Goal: Transaction & Acquisition: Book appointment/travel/reservation

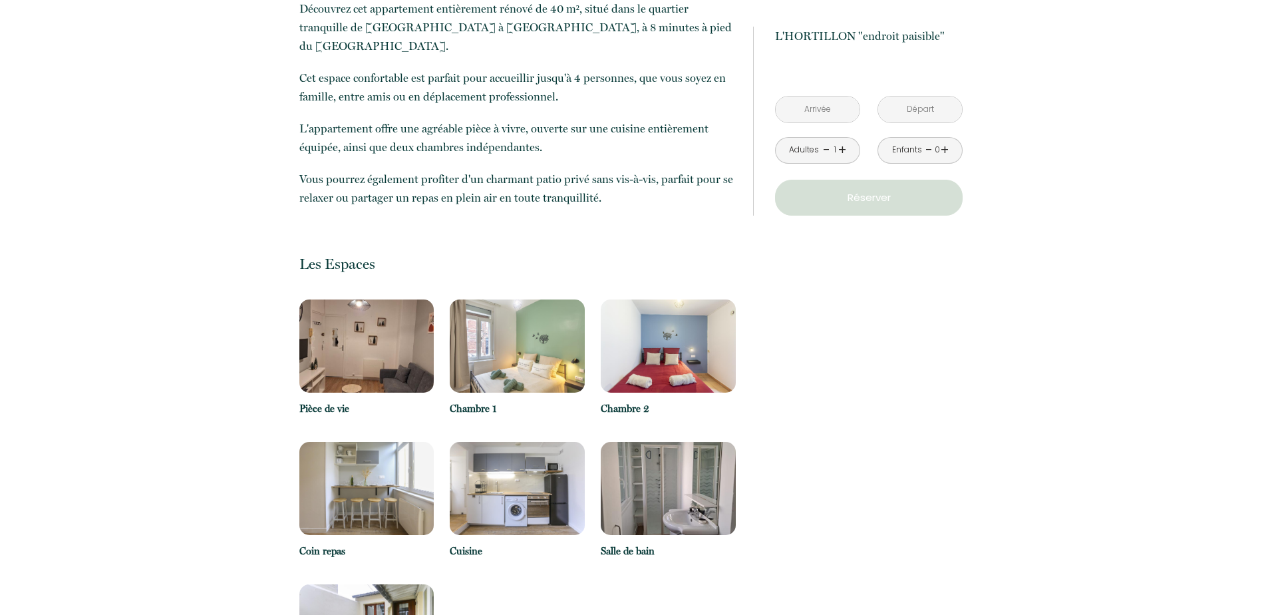
scroll to position [466, 0]
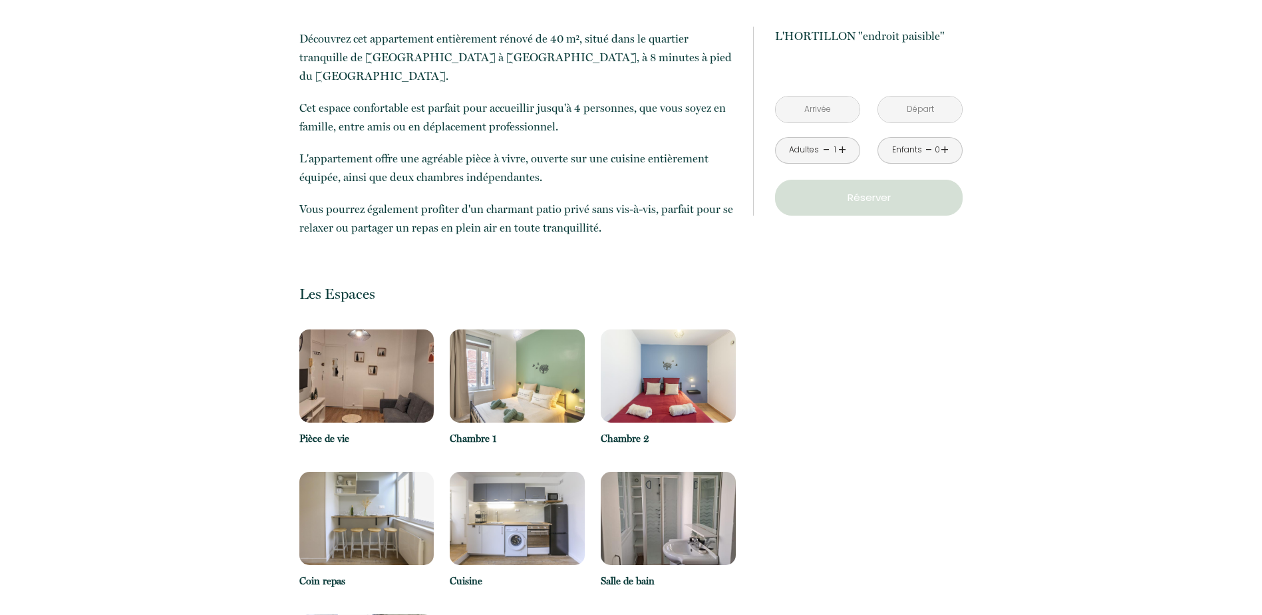
click at [340, 511] on img at bounding box center [366, 518] width 135 height 93
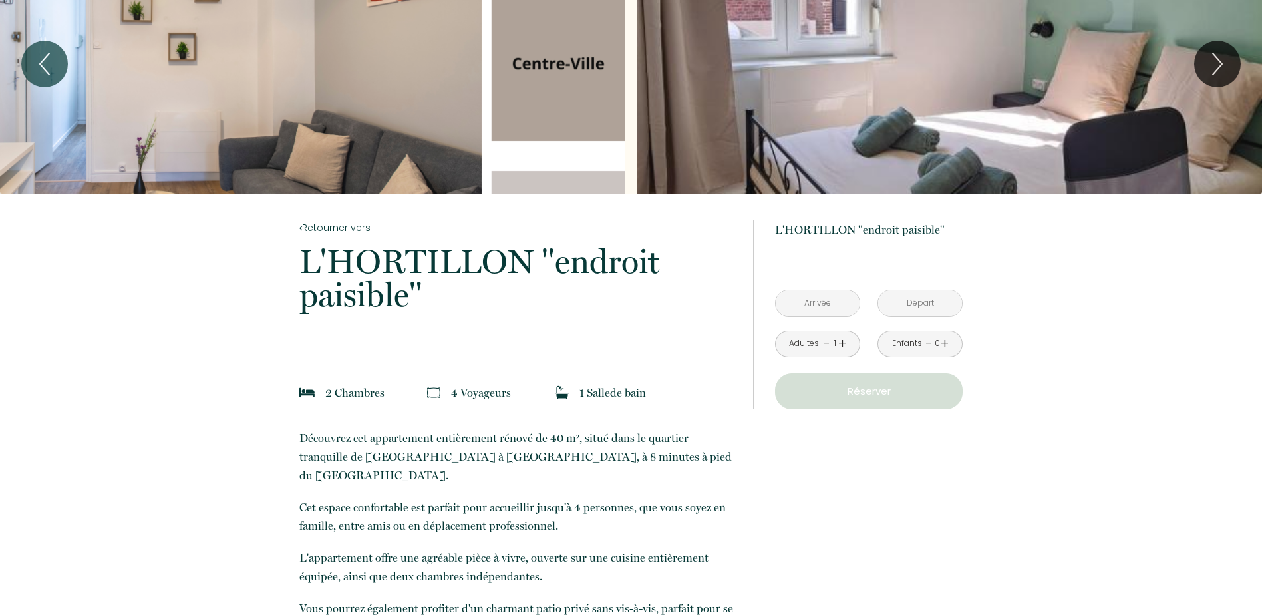
scroll to position [0, 0]
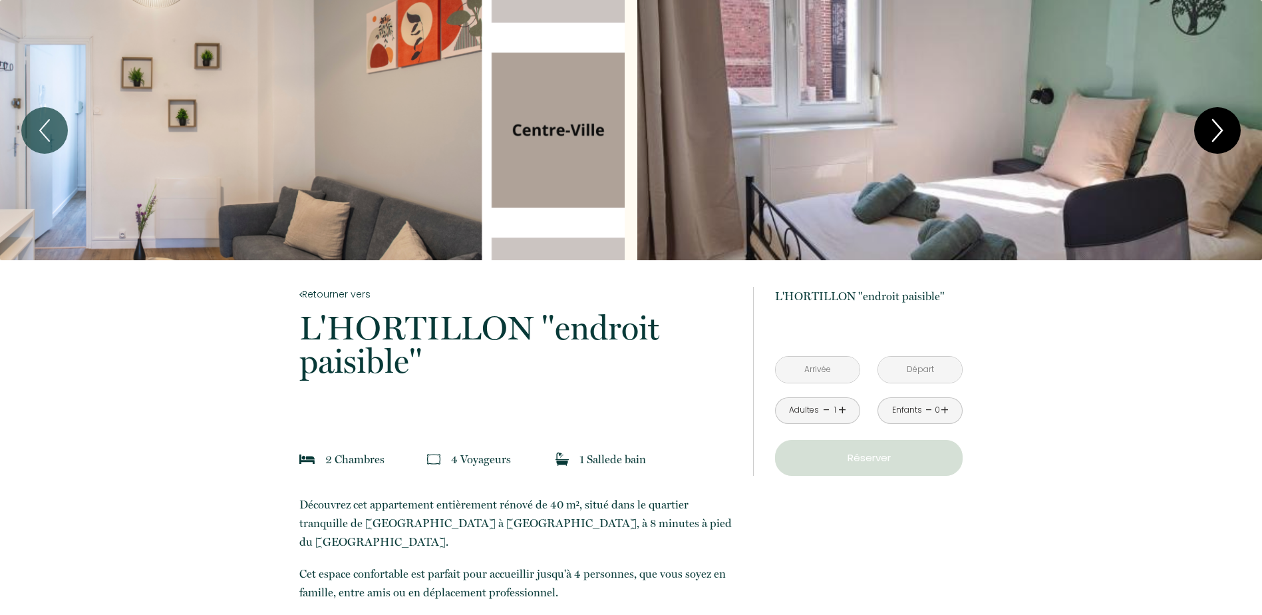
click at [1224, 124] on icon "Next" at bounding box center [1218, 130] width 28 height 40
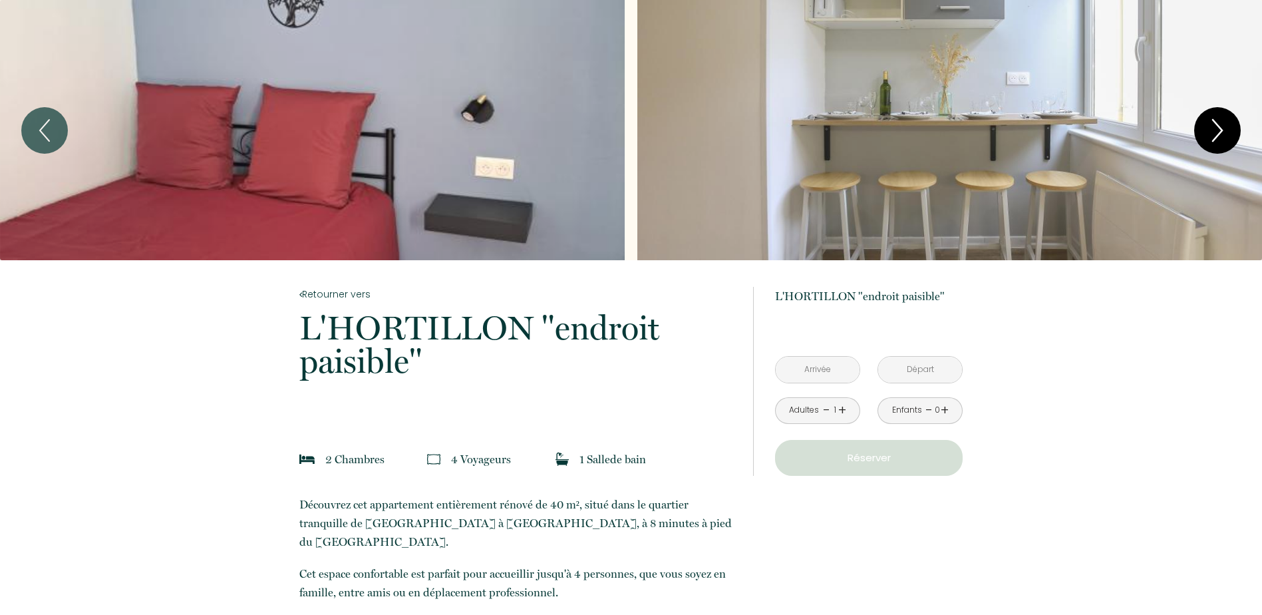
click at [1222, 128] on icon "Next" at bounding box center [1218, 130] width 28 height 40
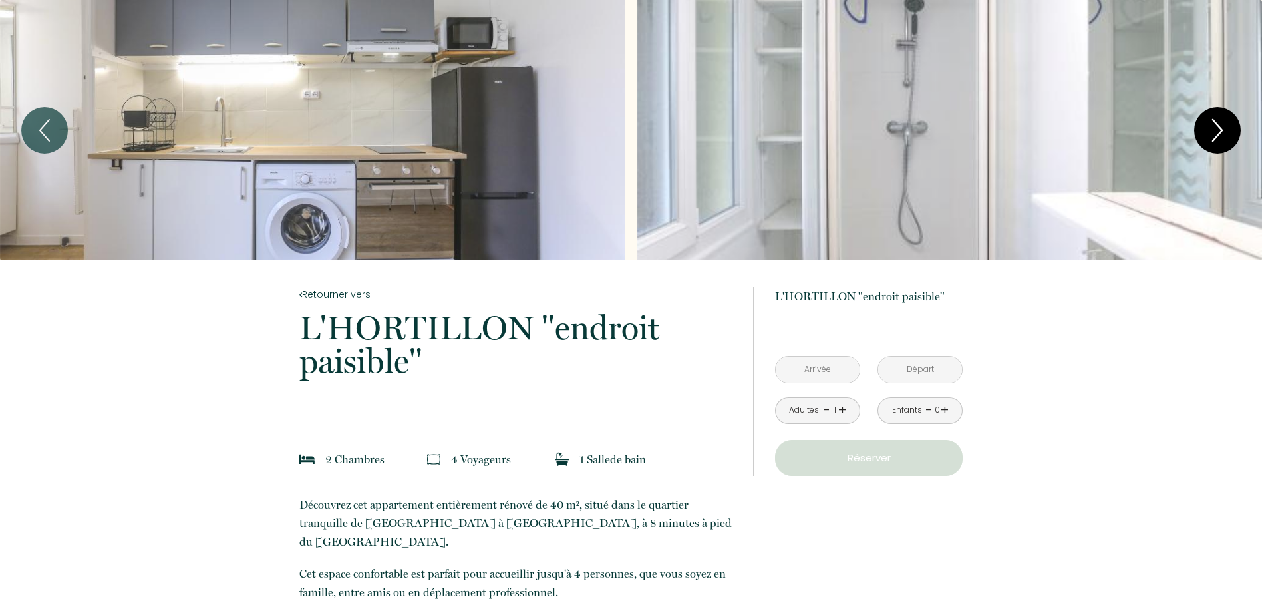
click at [1222, 129] on icon "Next" at bounding box center [1217, 130] width 9 height 21
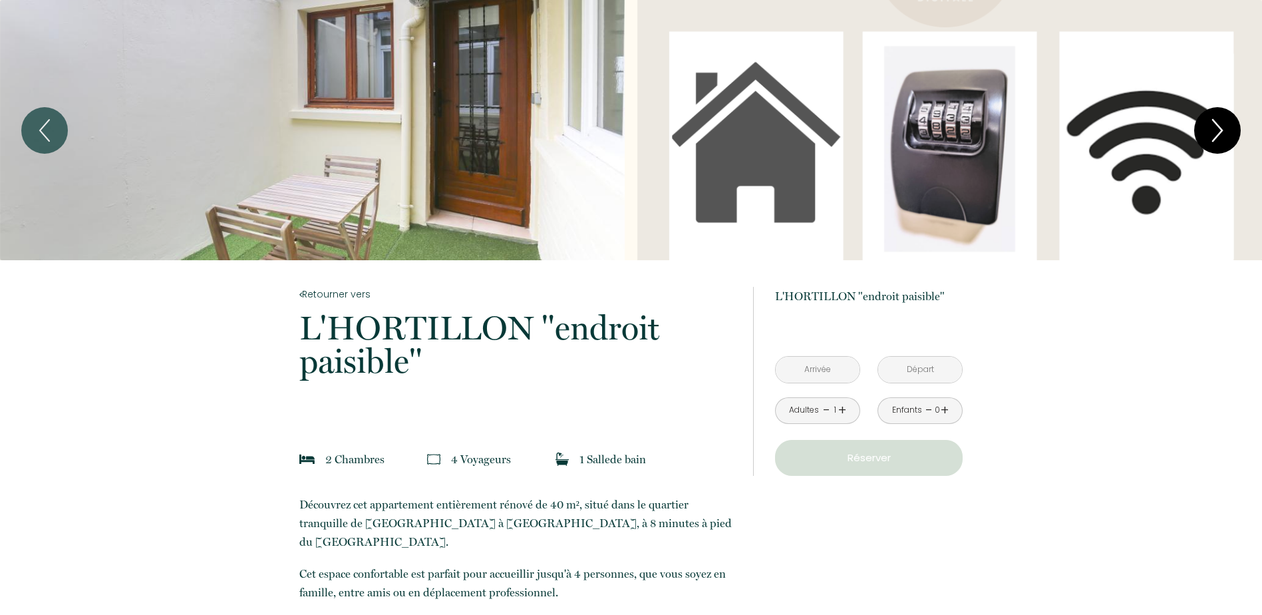
click at [1222, 129] on icon "Next" at bounding box center [1217, 130] width 9 height 21
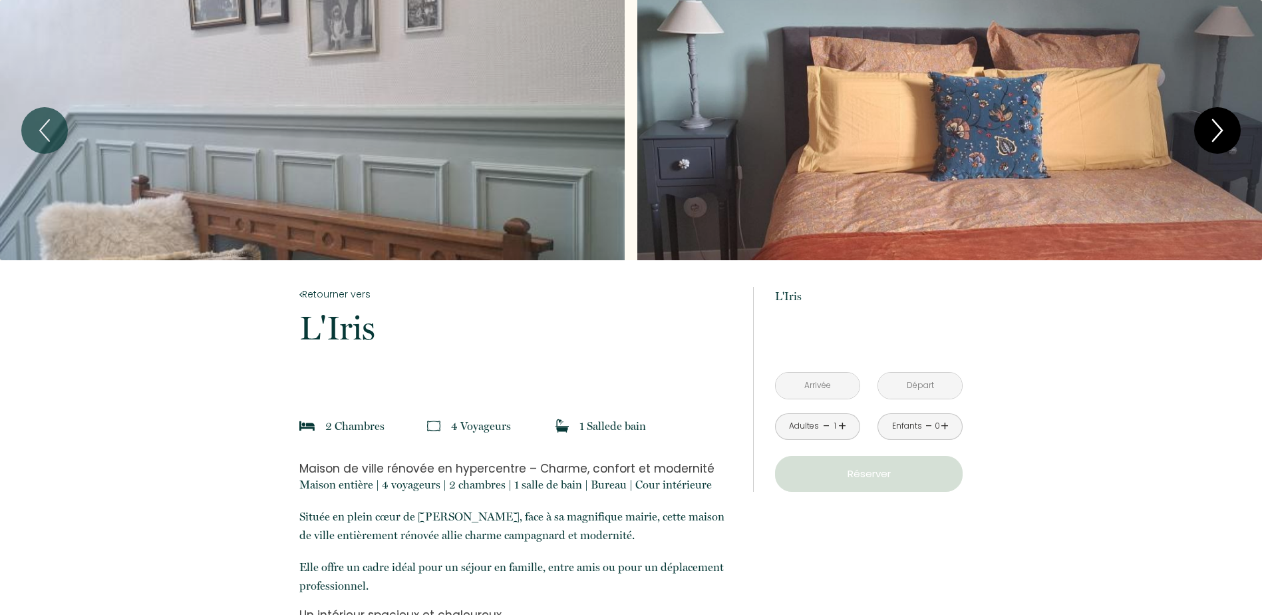
click at [1215, 131] on icon "Next" at bounding box center [1218, 130] width 28 height 40
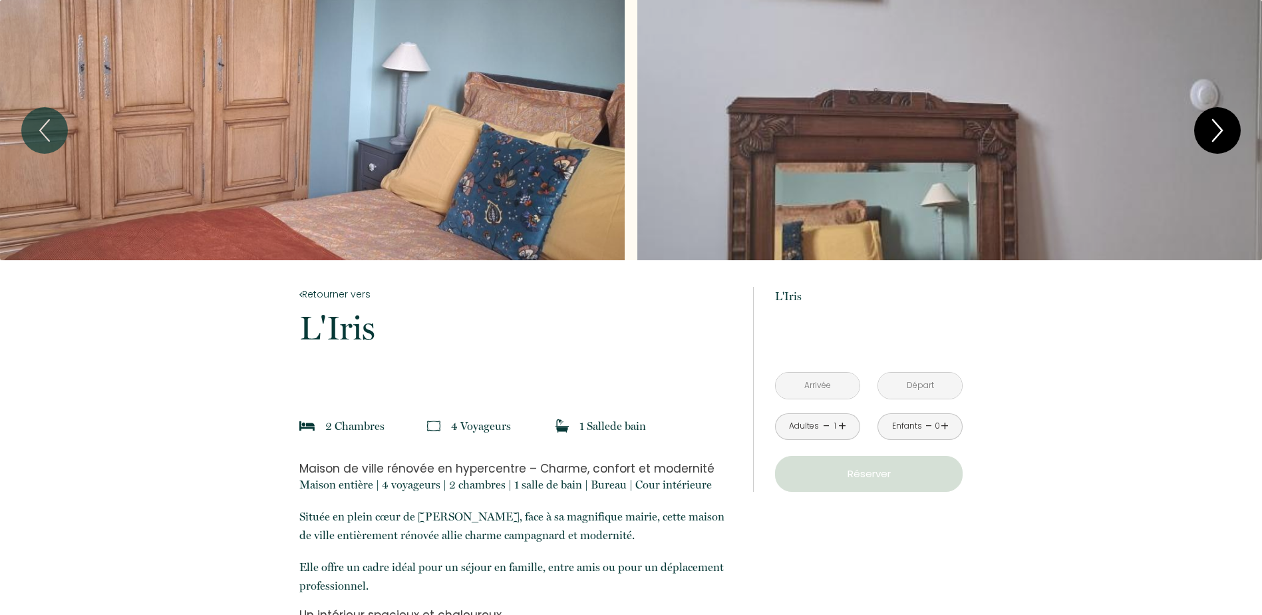
click at [1215, 131] on icon "Next" at bounding box center [1218, 130] width 28 height 40
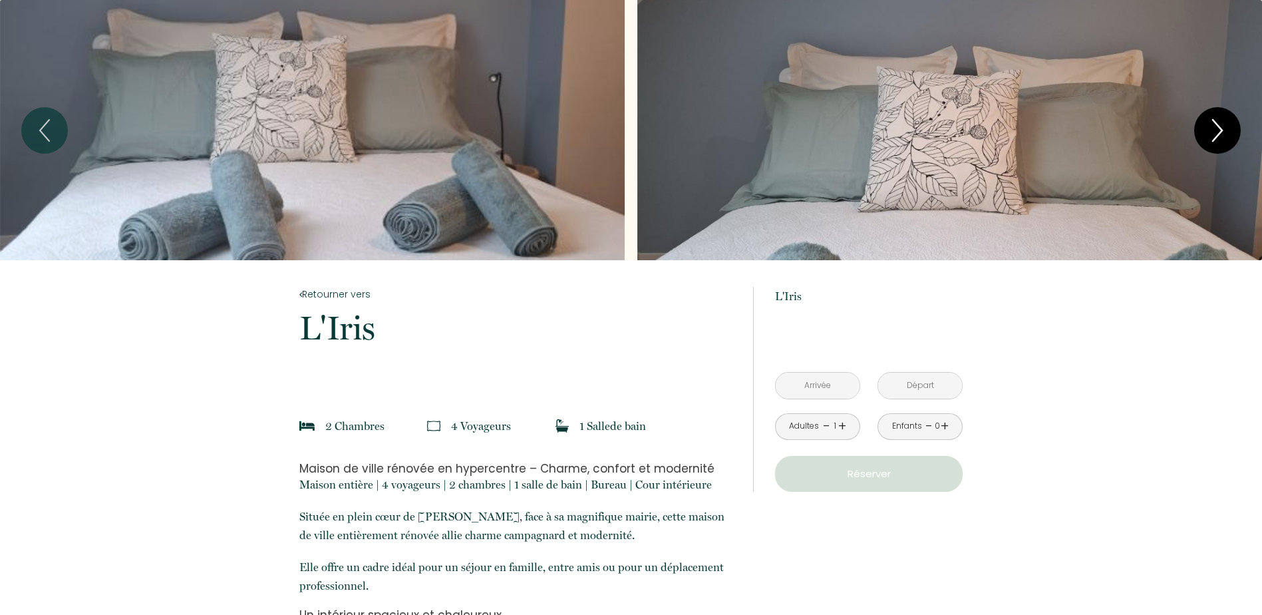
click at [1215, 131] on icon "Next" at bounding box center [1218, 130] width 28 height 40
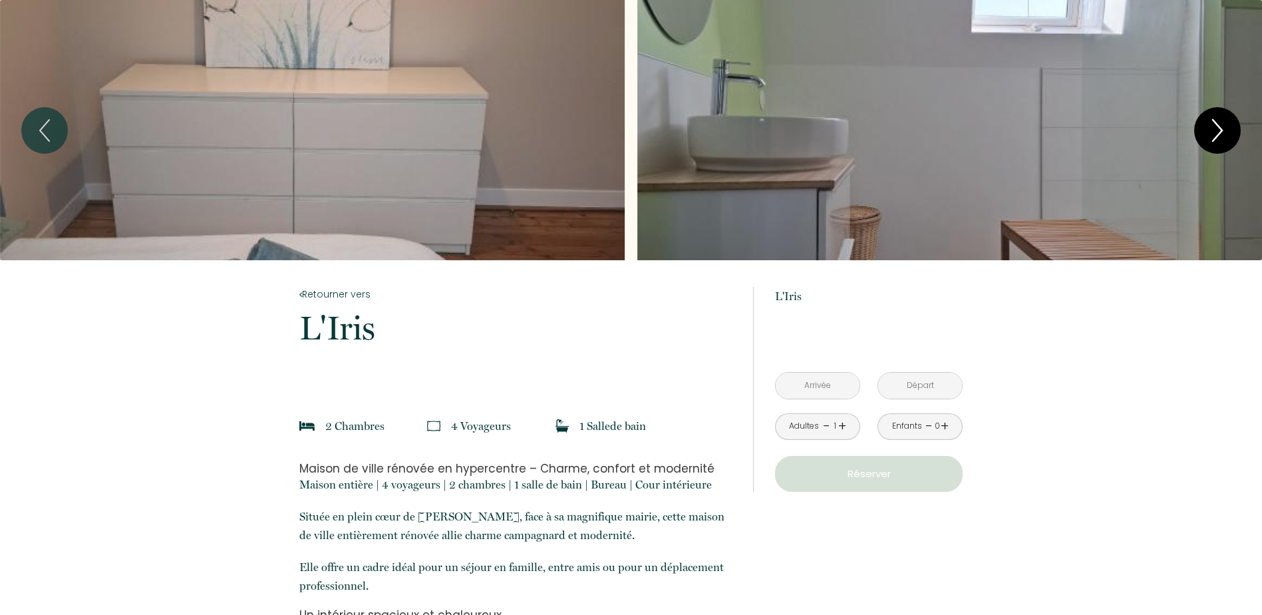
click at [1215, 131] on icon "Next" at bounding box center [1218, 130] width 28 height 40
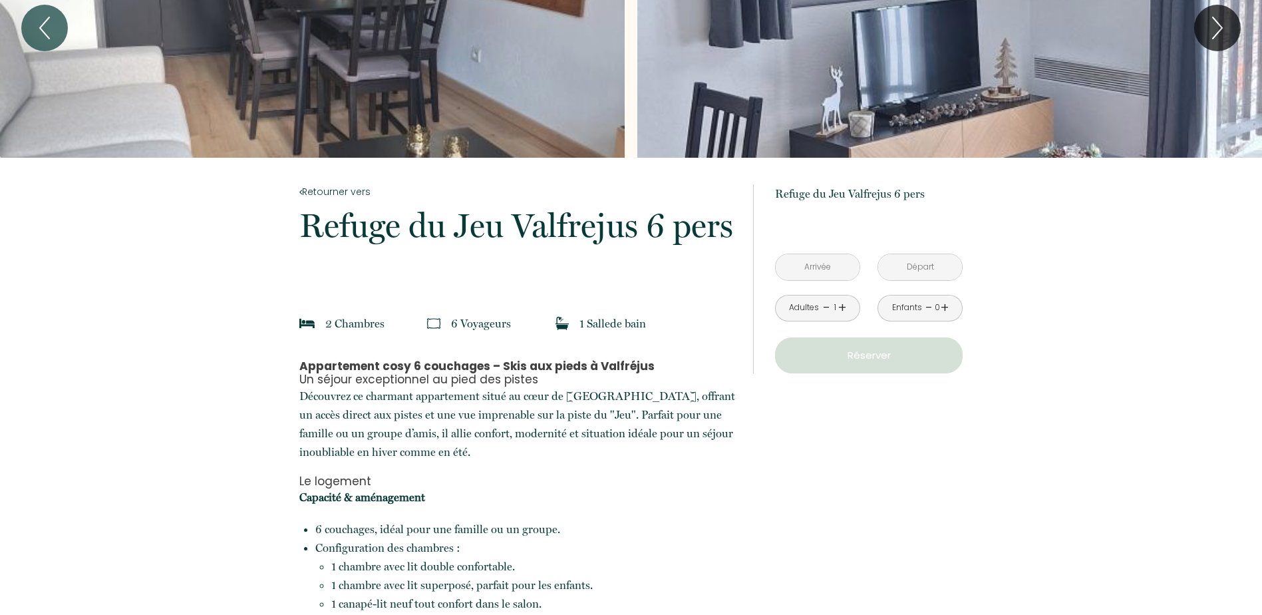
scroll to position [67, 0]
